Goal: Task Accomplishment & Management: Complete application form

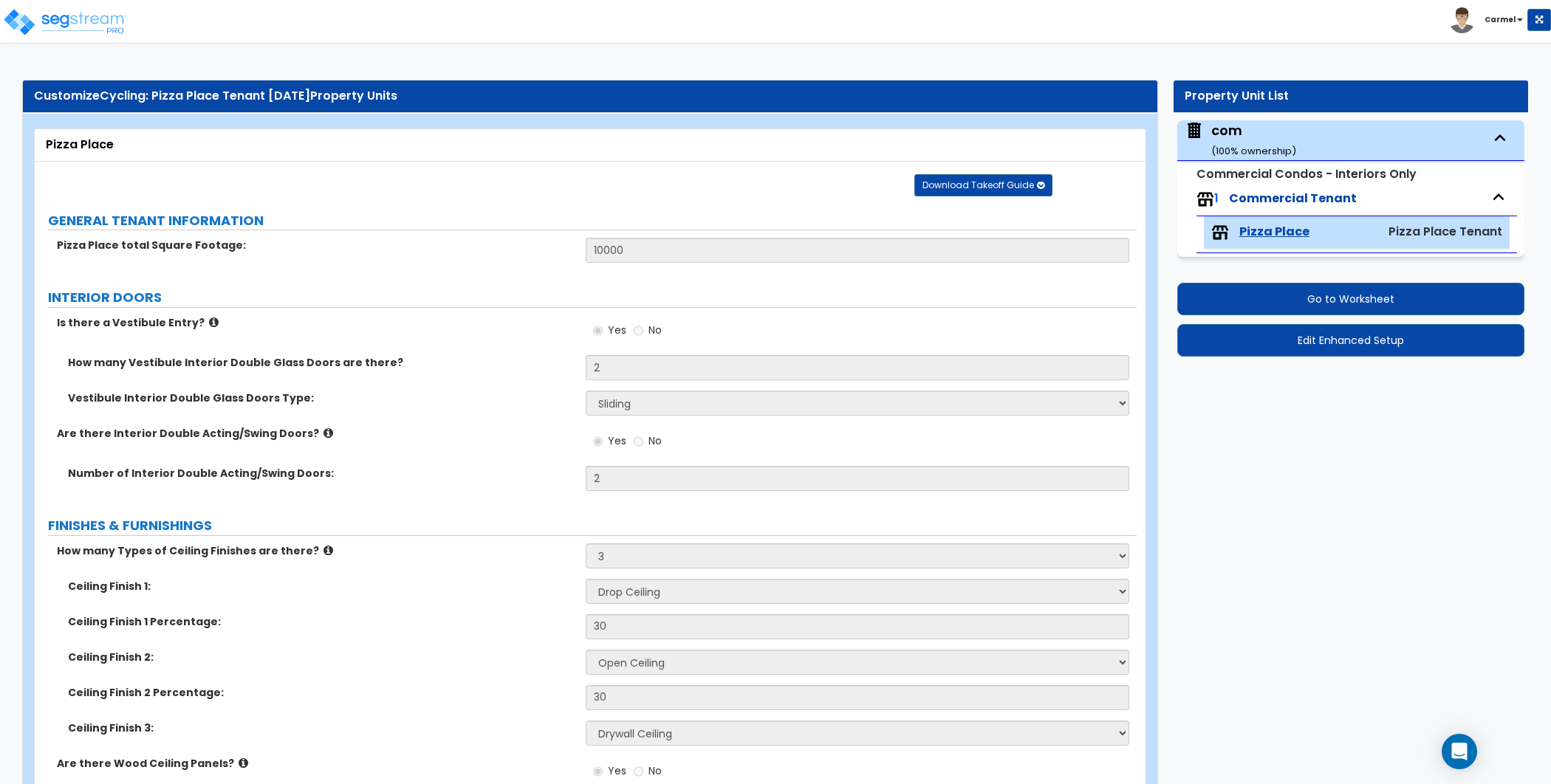
select select "2"
select select "3"
select select "1"
select select "2"
select select "3"
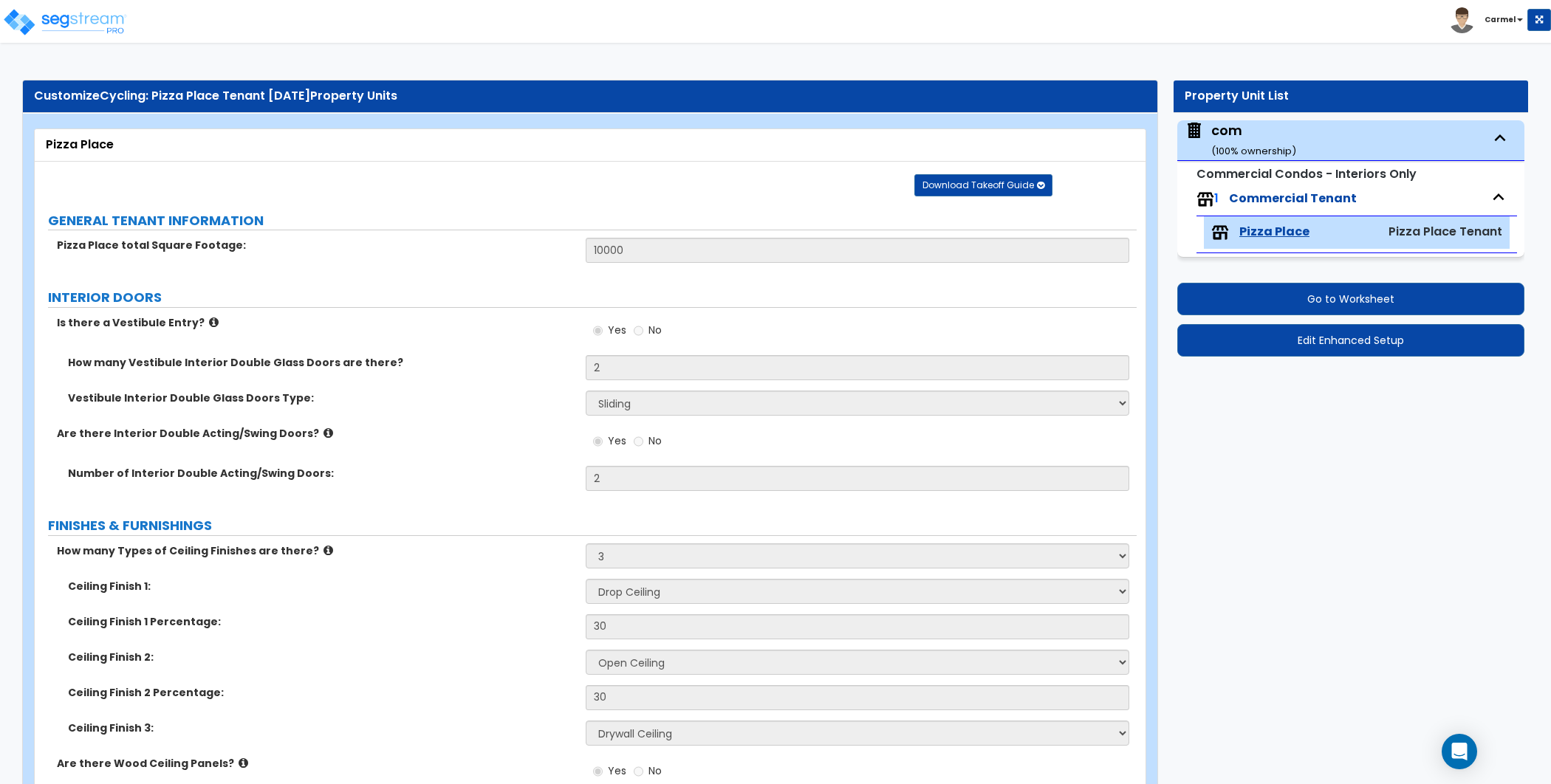
select select "4"
select select "1"
select select "2"
select select "3"
select select "4"
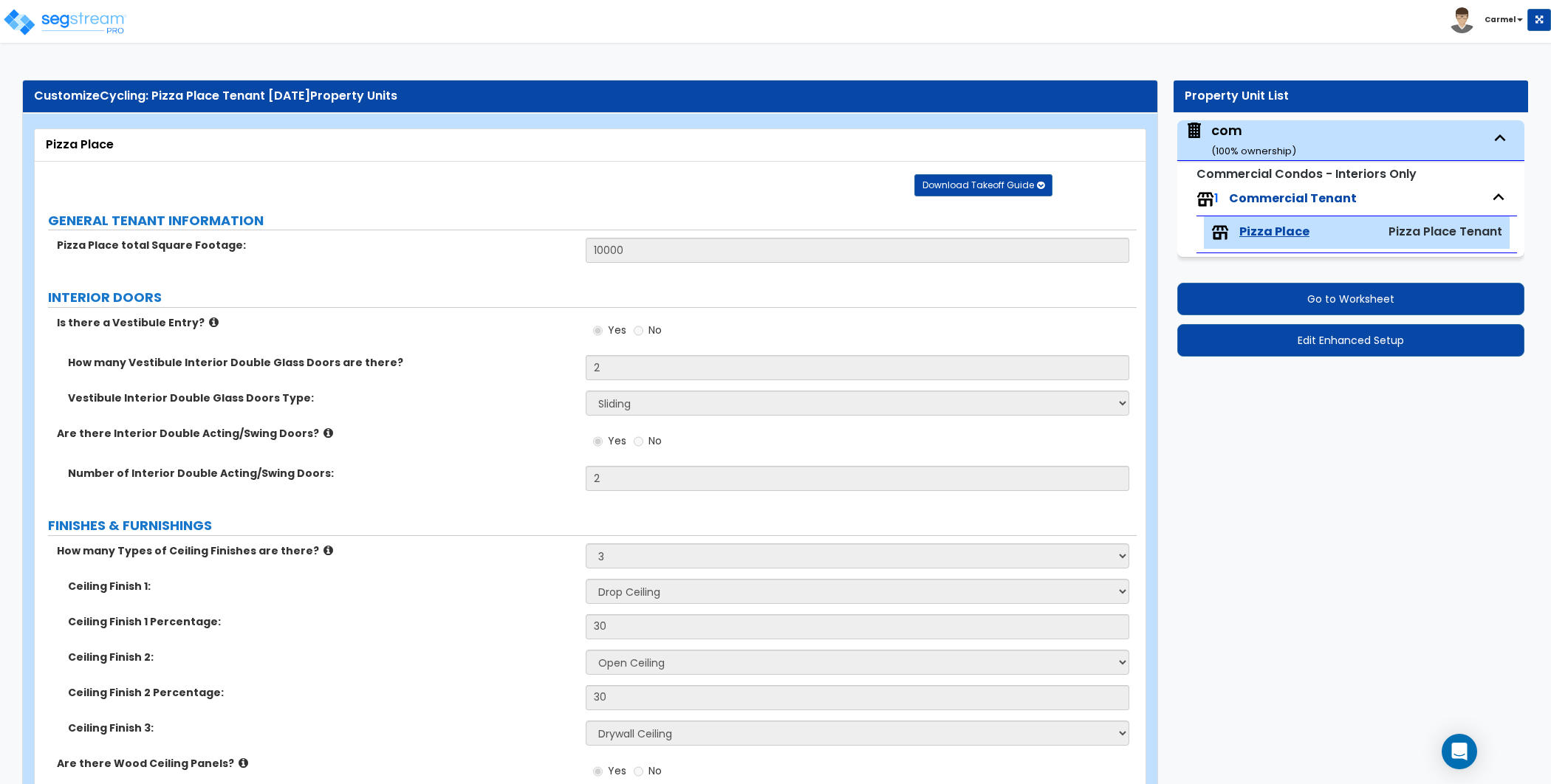
select select "3"
select select "1"
select select "2"
select select "3"
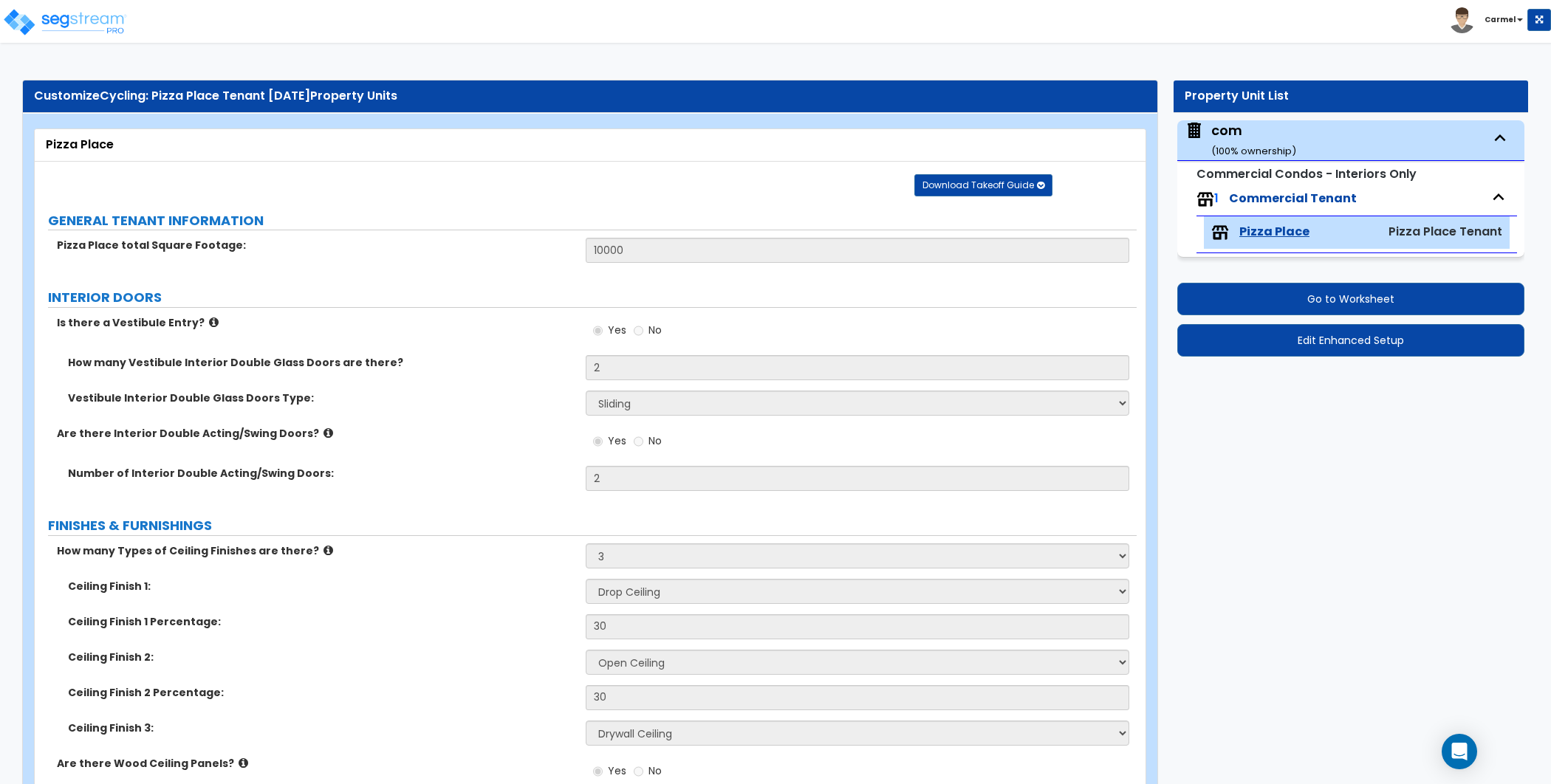
select select "1"
select select "3"
select select "6"
select select "8"
select select "2"
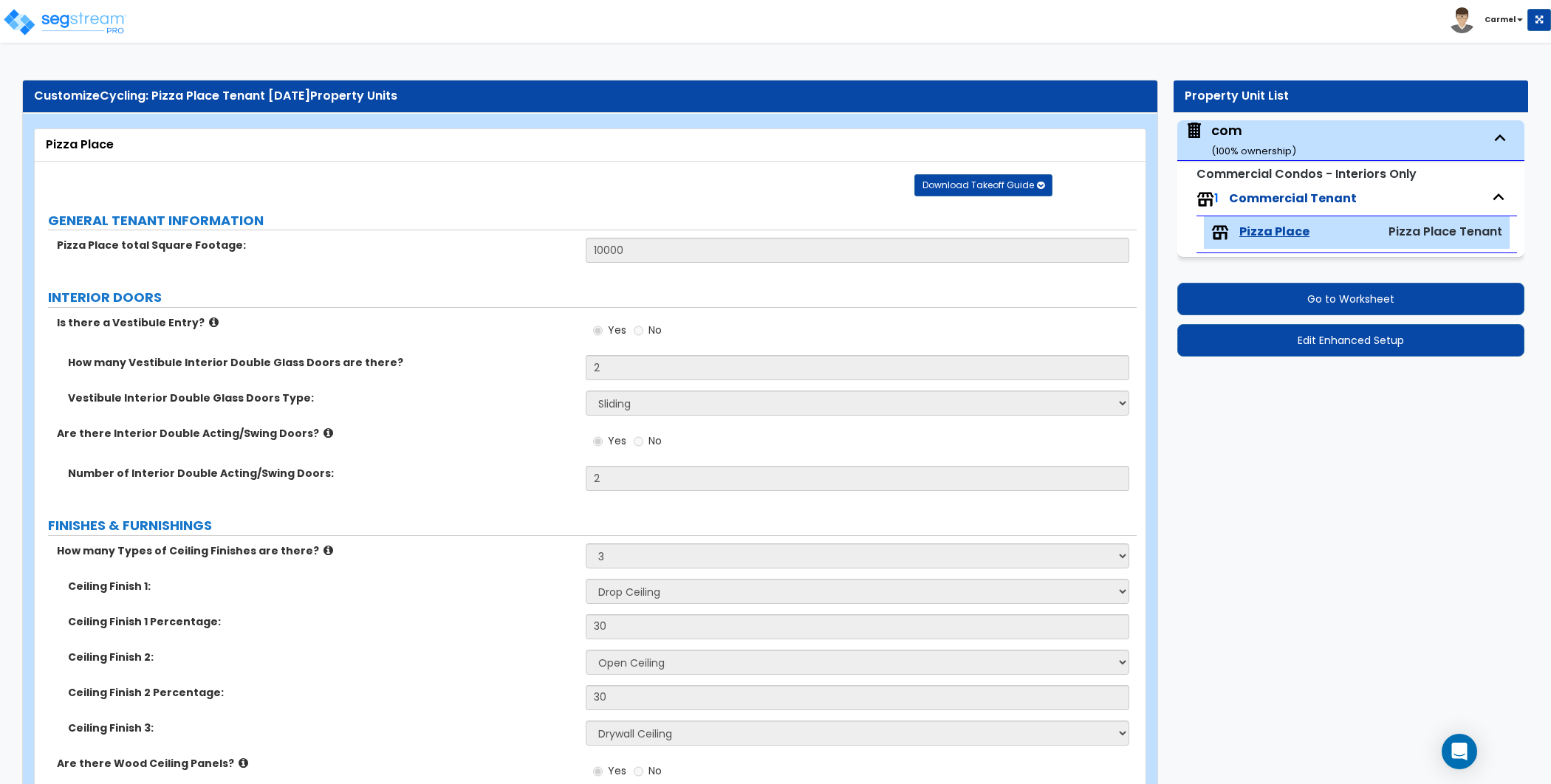
select select "1"
select select "8"
select select "2"
select select "3"
select select "1"
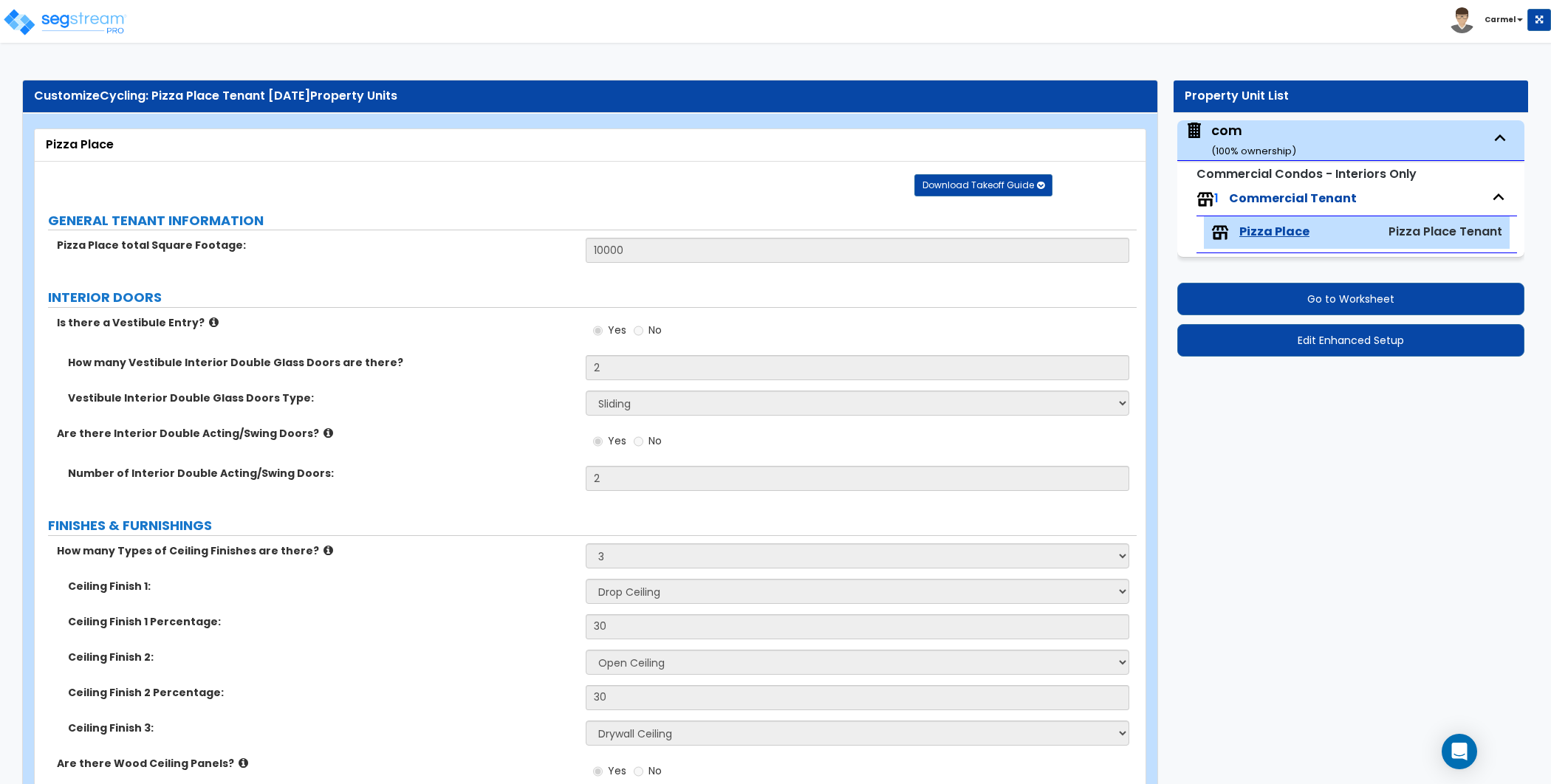
select select "1"
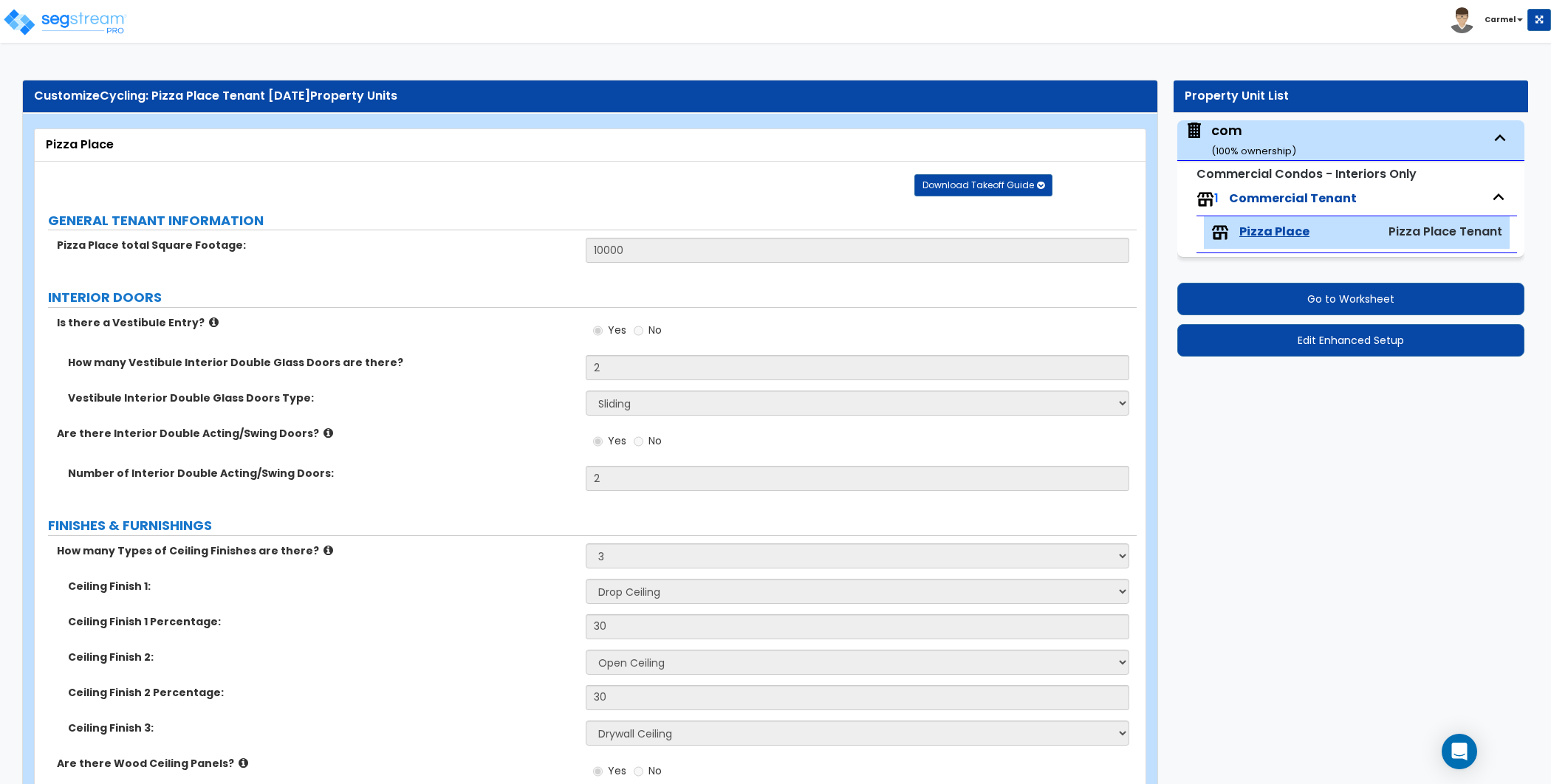
select select "7"
select select "1"
select select "2"
select select "1"
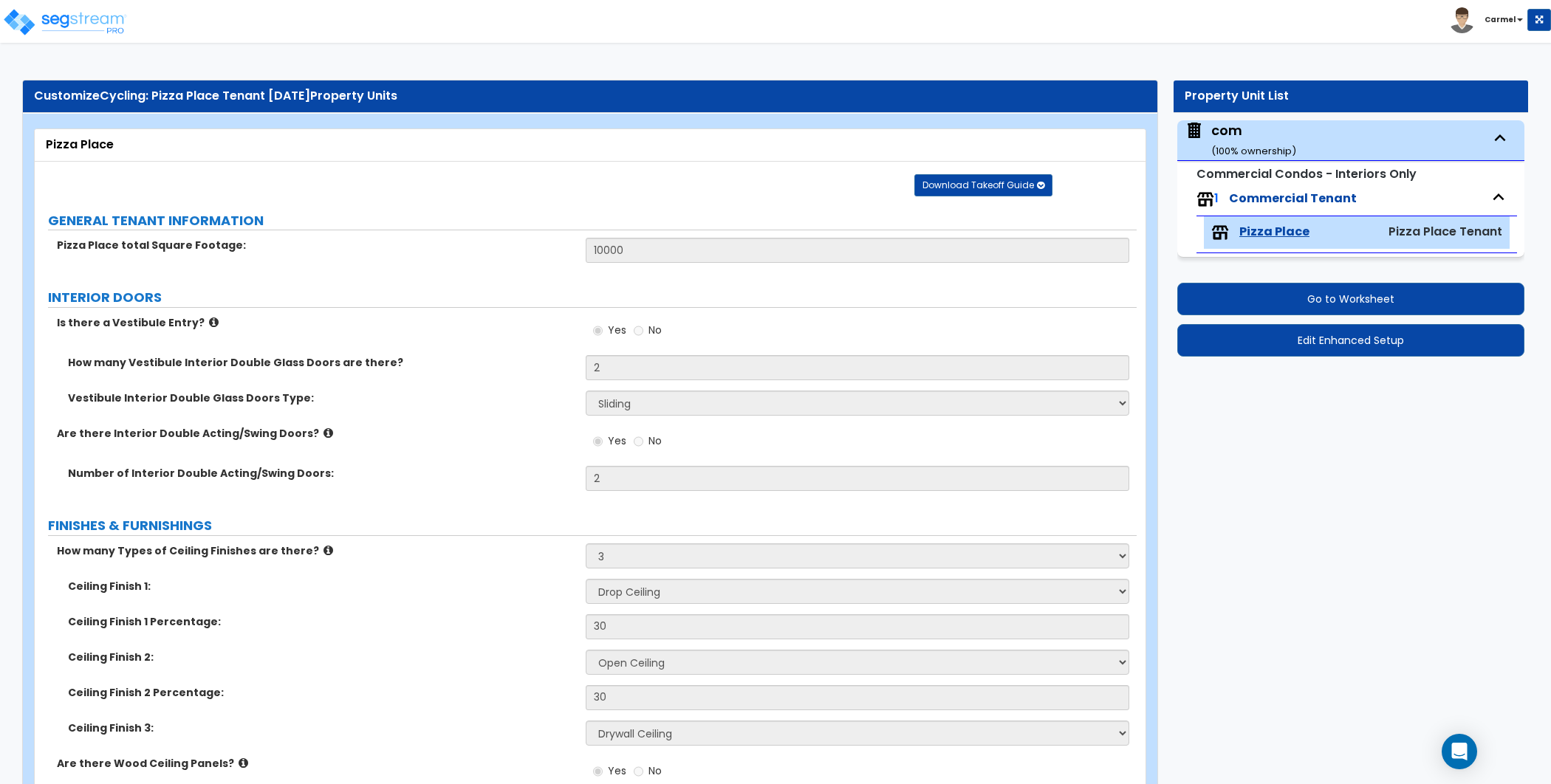
select select "1"
select select "2"
select select "3"
select select "1"
